Goal: Navigation & Orientation: Find specific page/section

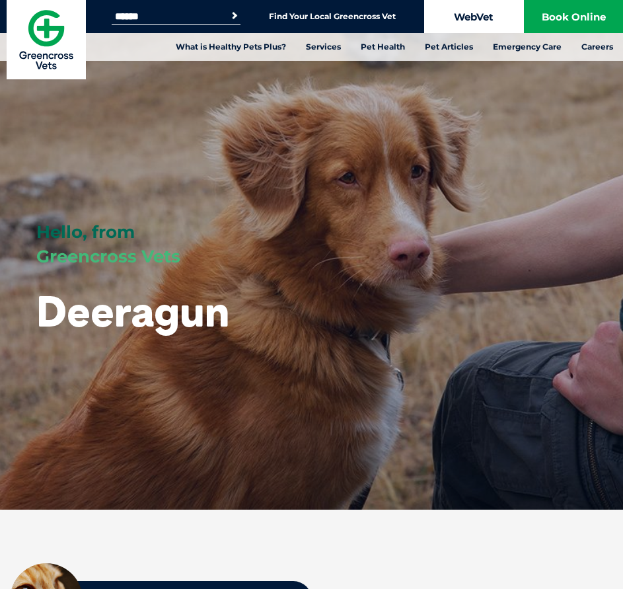
click at [474, 14] on link "WebVet" at bounding box center [473, 16] width 99 height 33
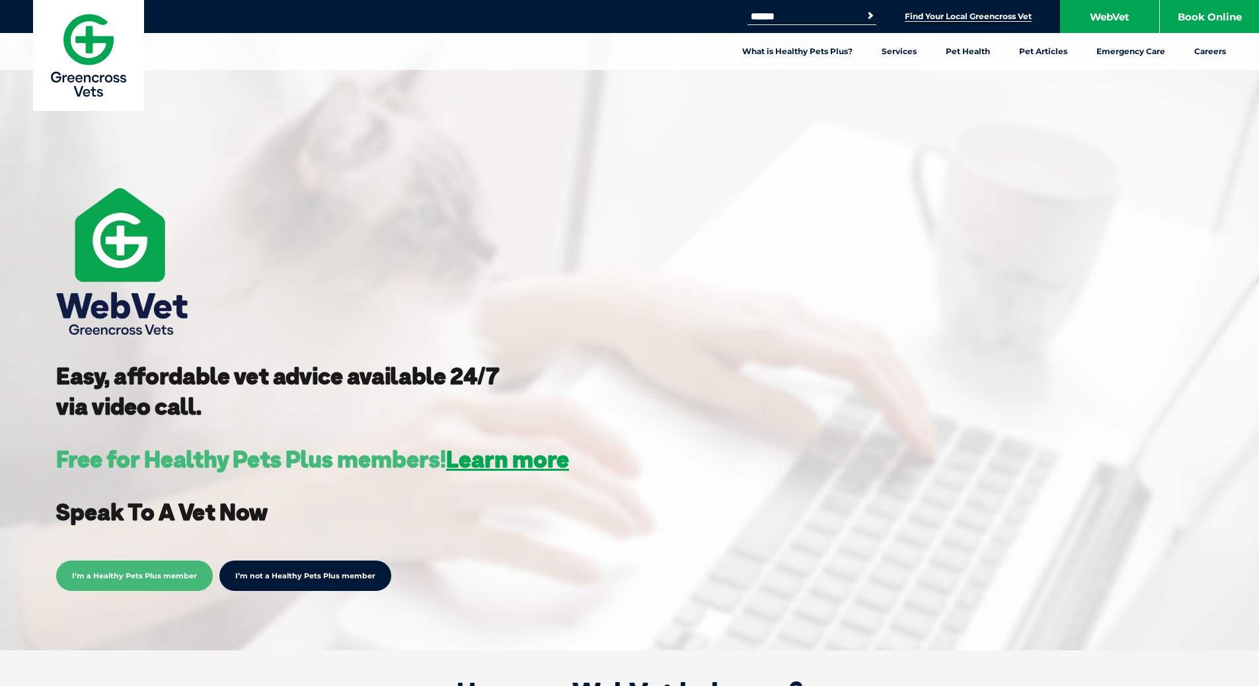
click at [947, 18] on link "Find Your Local Greencross Vet" at bounding box center [967, 16] width 127 height 11
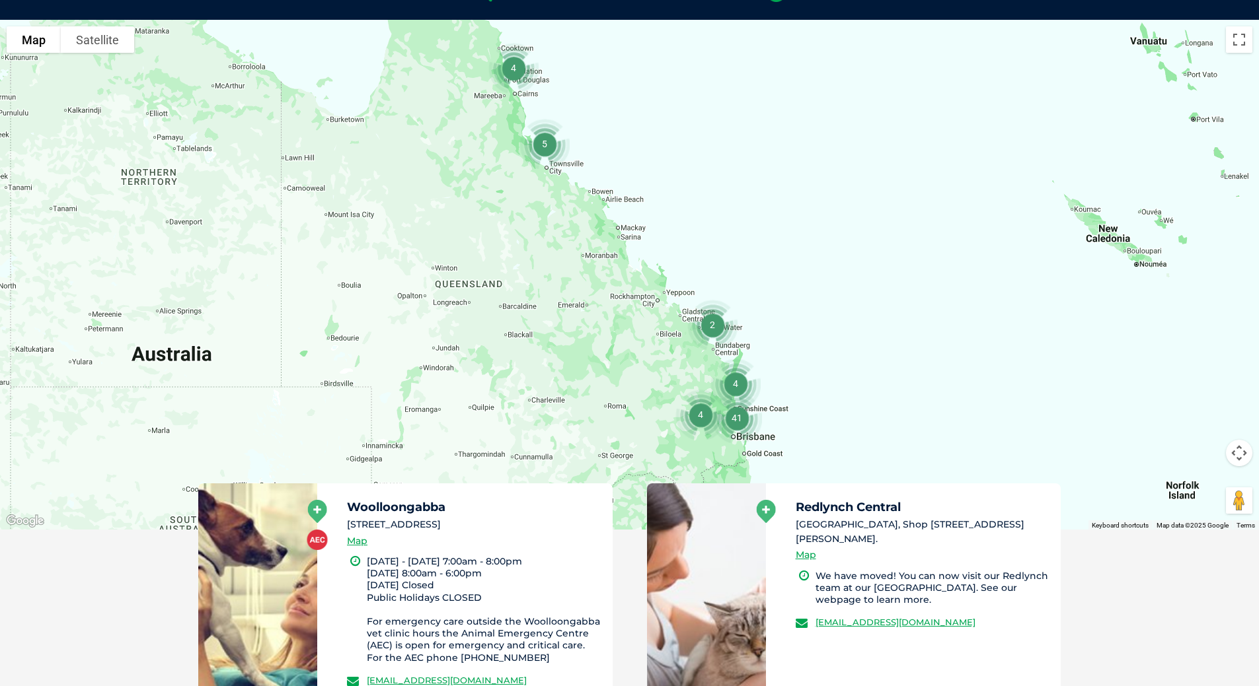
click at [544, 144] on img "5" at bounding box center [544, 144] width 61 height 61
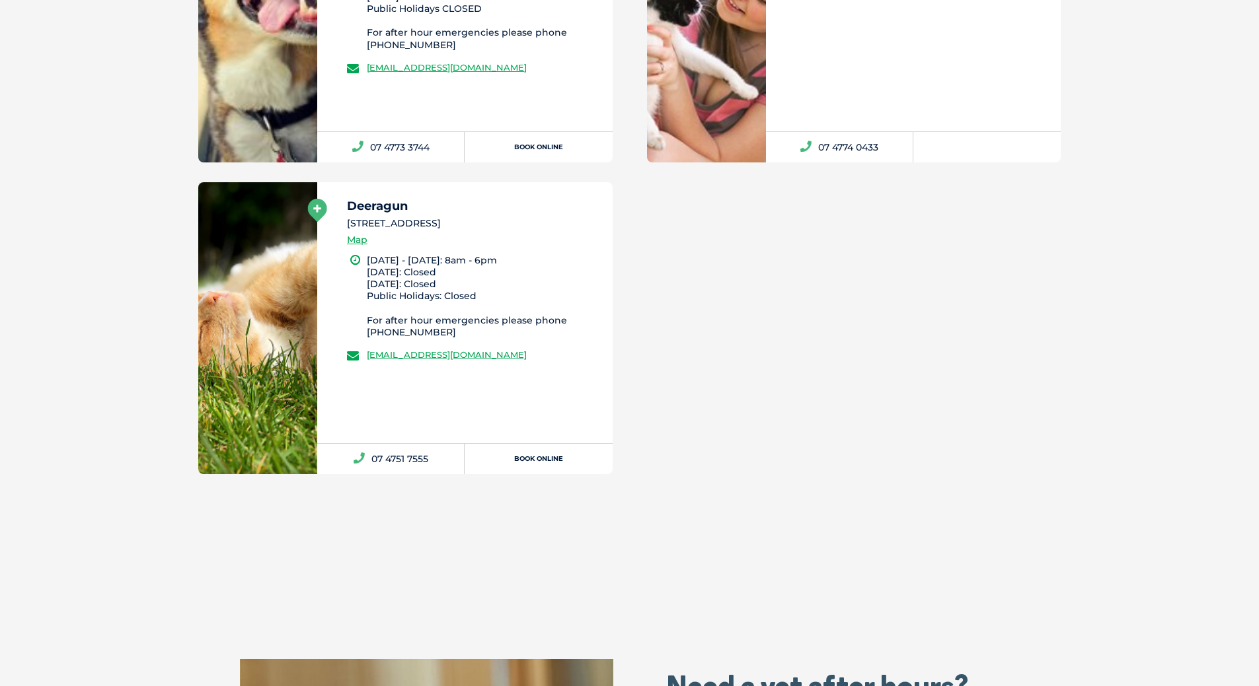
scroll to position [1691, 0]
